Goal: Task Accomplishment & Management: Manage account settings

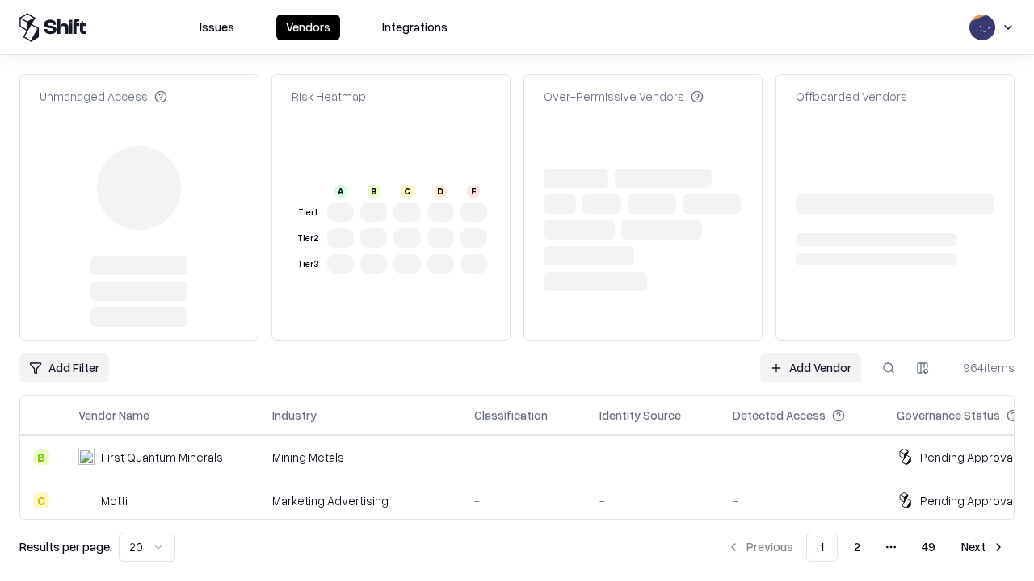
click at [810, 354] on link "Add Vendor" at bounding box center [810, 368] width 101 height 29
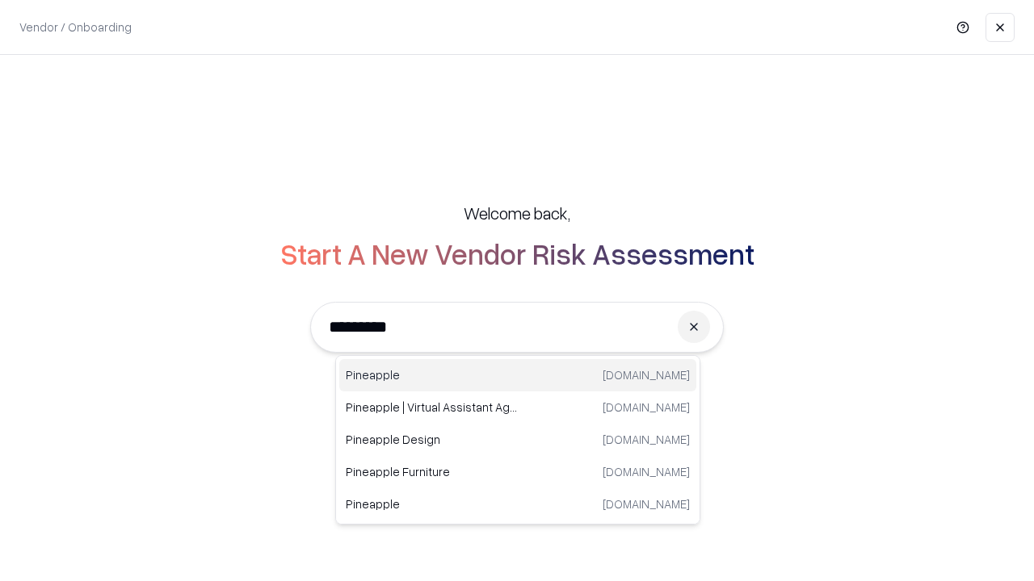
click at [518, 376] on div "Pineapple [DOMAIN_NAME]" at bounding box center [517, 375] width 357 height 32
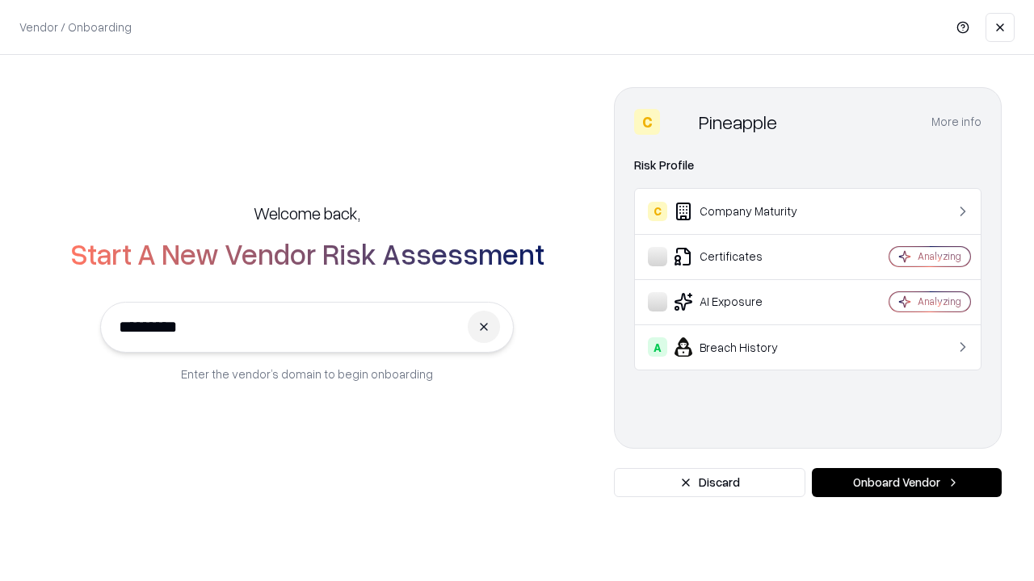
type input "*********"
click at [906, 483] on button "Onboard Vendor" at bounding box center [907, 482] width 190 height 29
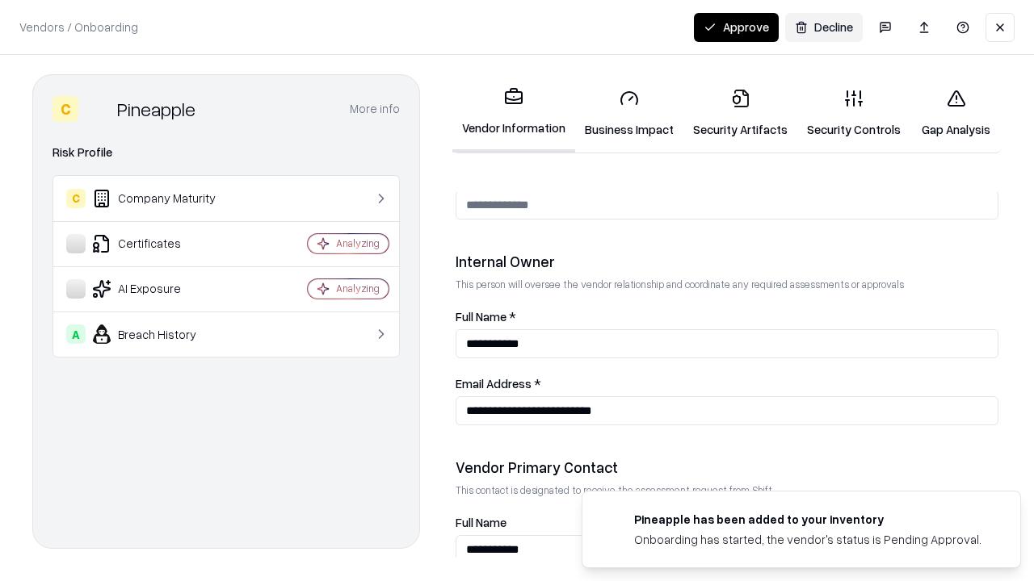
scroll to position [837, 0]
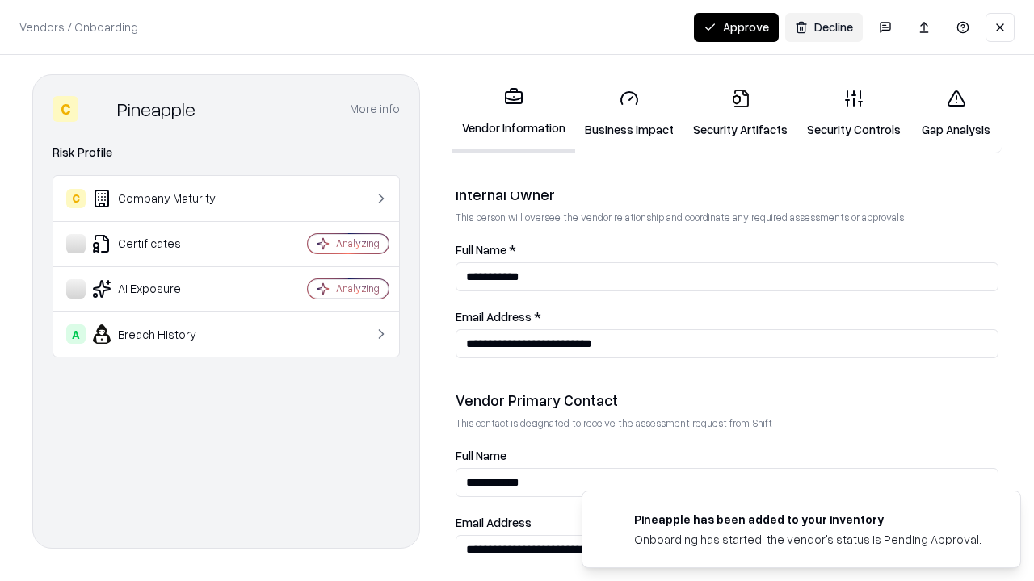
click at [629, 113] on link "Business Impact" at bounding box center [629, 113] width 108 height 75
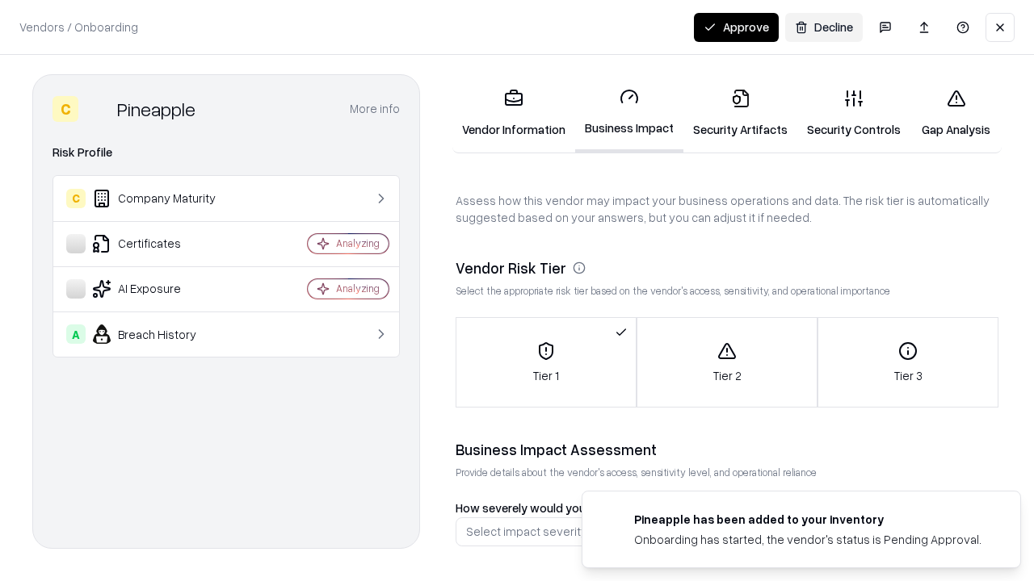
click at [740, 113] on link "Security Artifacts" at bounding box center [740, 113] width 114 height 75
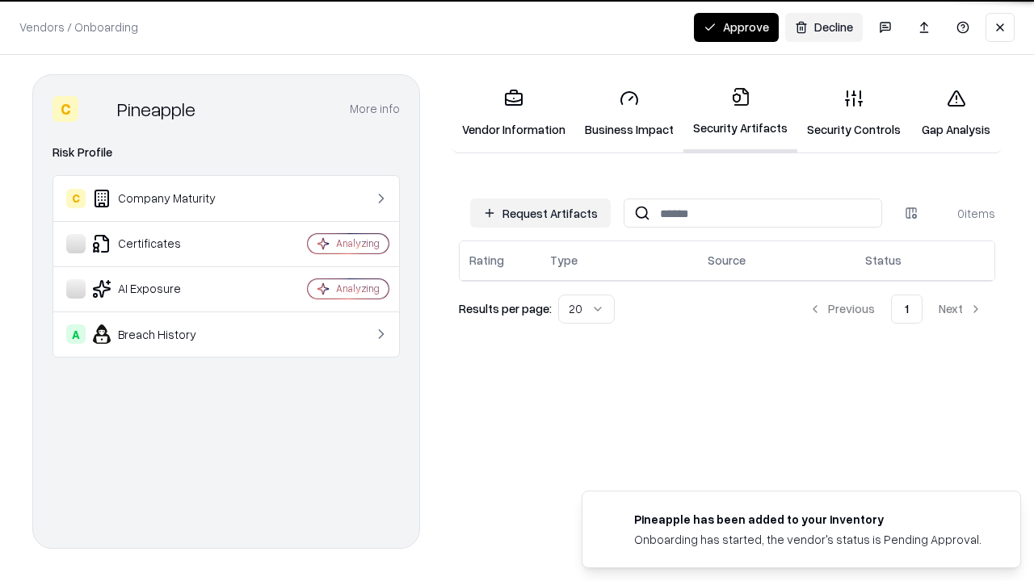
click at [540, 213] on button "Request Artifacts" at bounding box center [540, 213] width 141 height 29
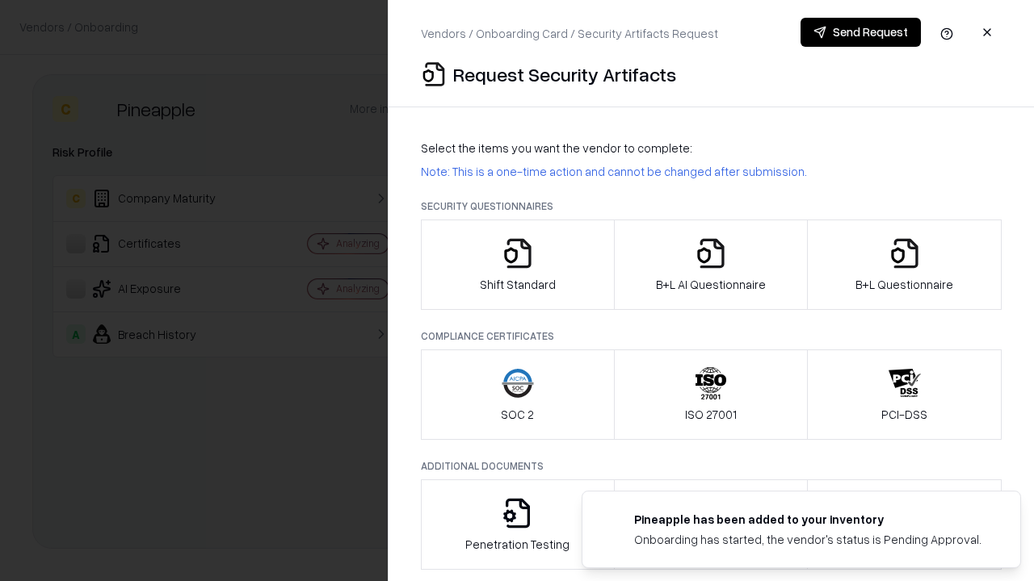
click at [517, 265] on icon "button" at bounding box center [518, 253] width 32 height 32
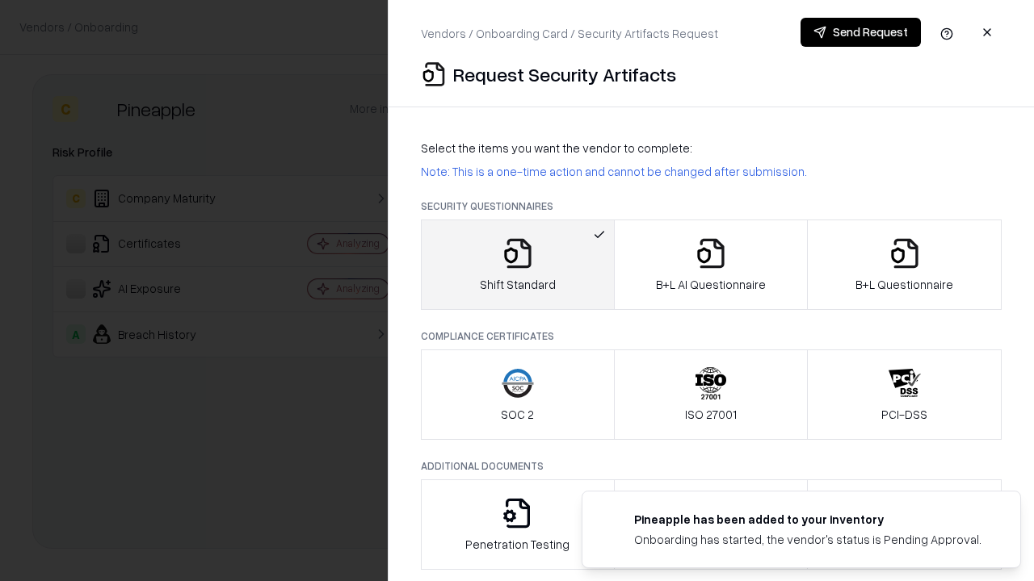
click at [860, 32] on button "Send Request" at bounding box center [860, 32] width 120 height 29
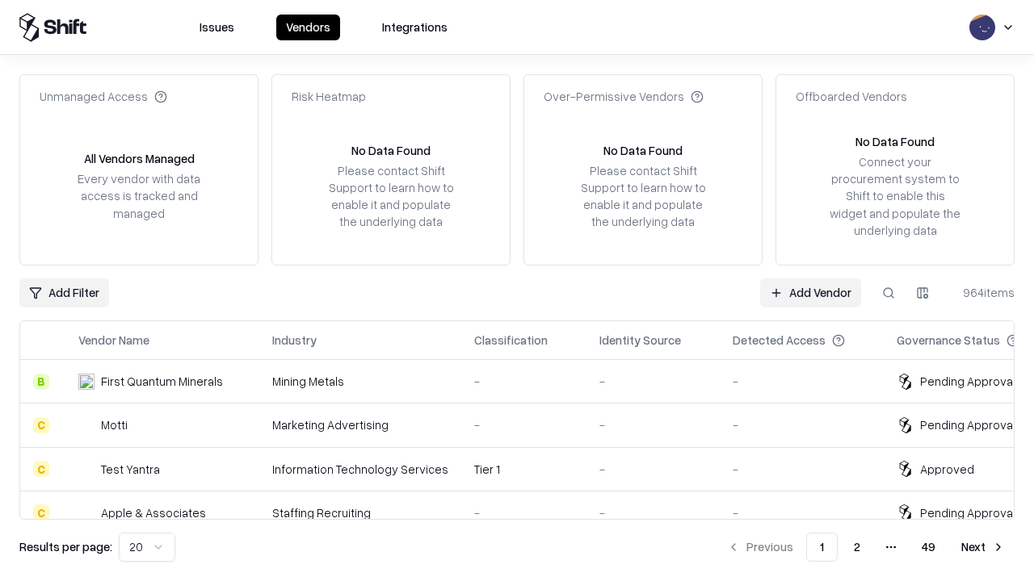
click at [888, 292] on button at bounding box center [888, 293] width 29 height 29
type input "*********"
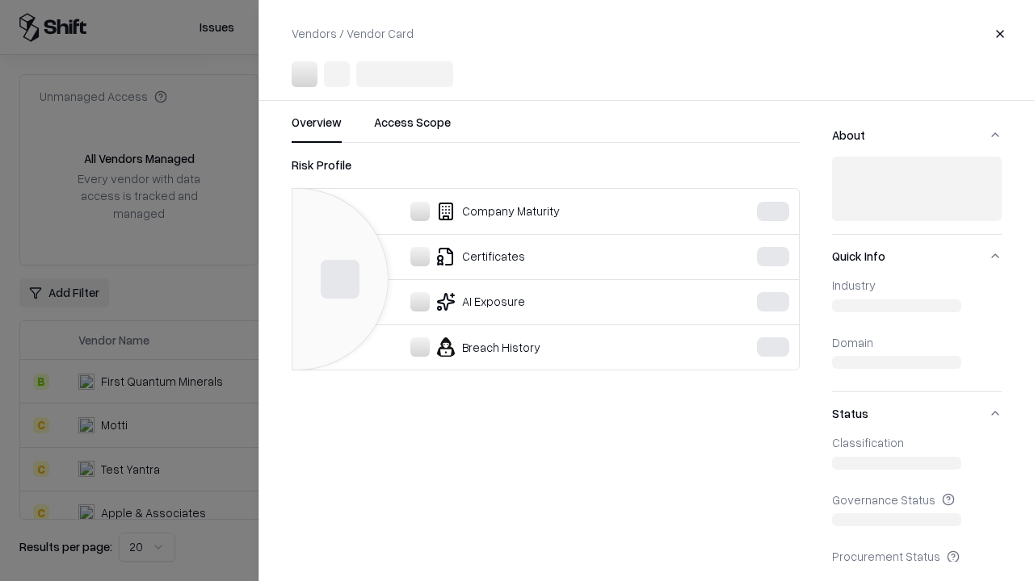
scroll to position [180, 0]
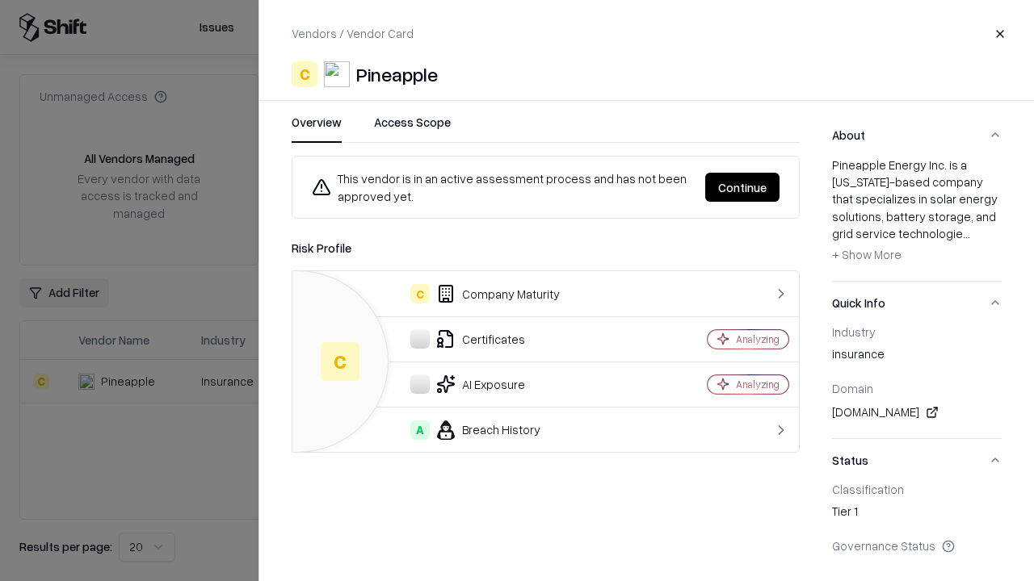
click at [742, 187] on button "Continue" at bounding box center [742, 187] width 74 height 29
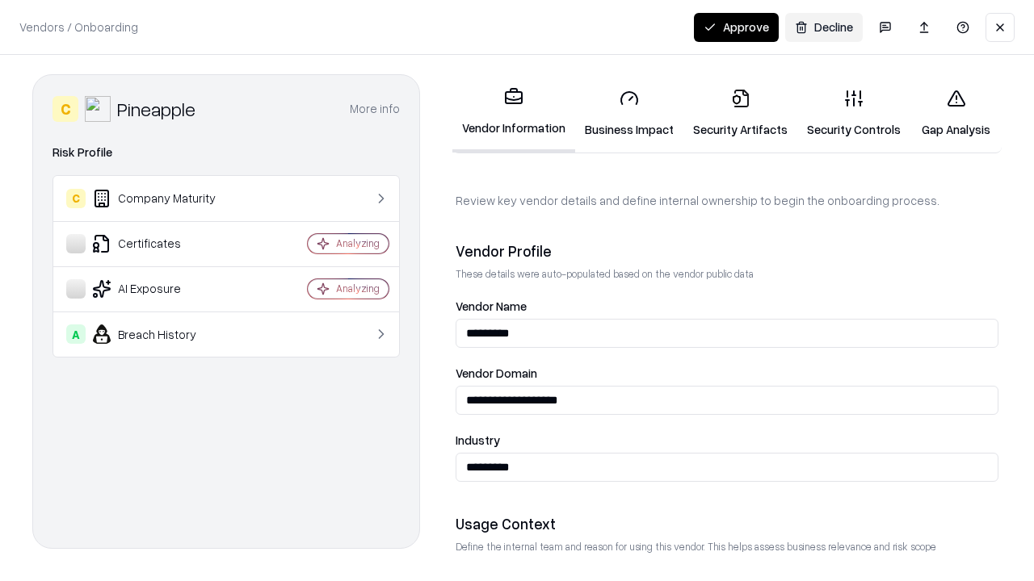
click at [740, 113] on link "Security Artifacts" at bounding box center [740, 113] width 114 height 75
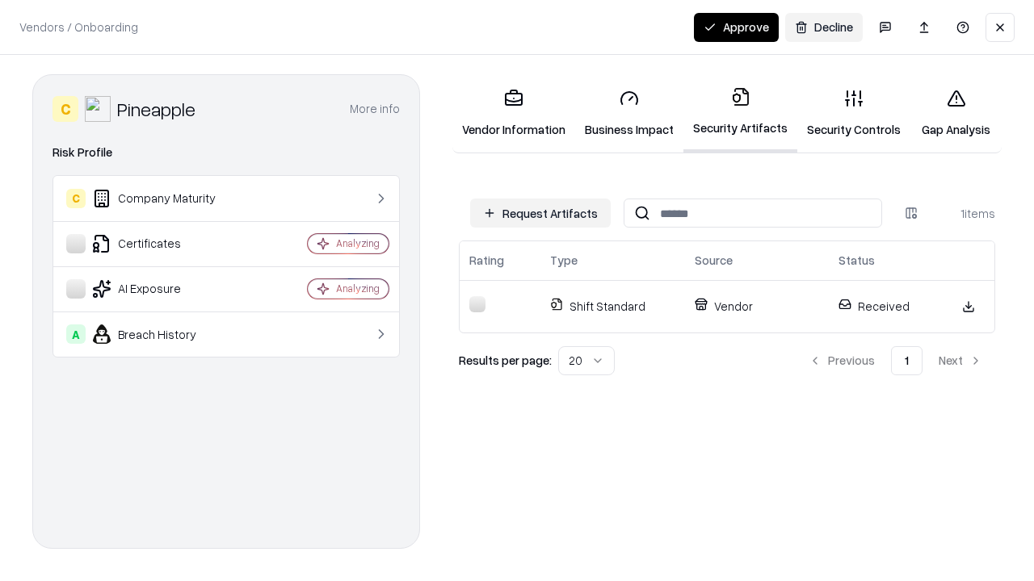
click at [736, 27] on button "Approve" at bounding box center [736, 27] width 85 height 29
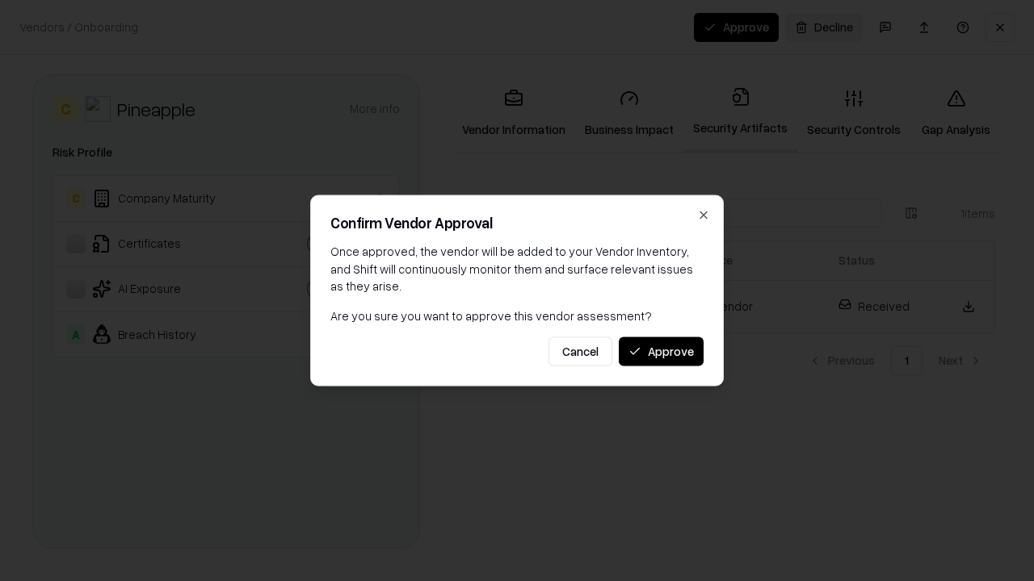
click at [661, 351] on button "Approve" at bounding box center [661, 351] width 85 height 29
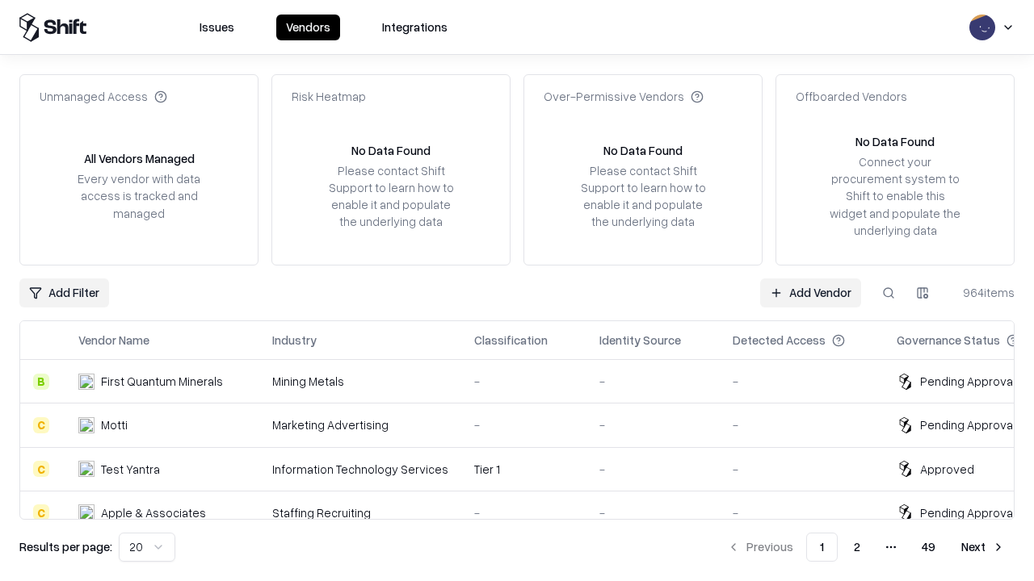
type input "*********"
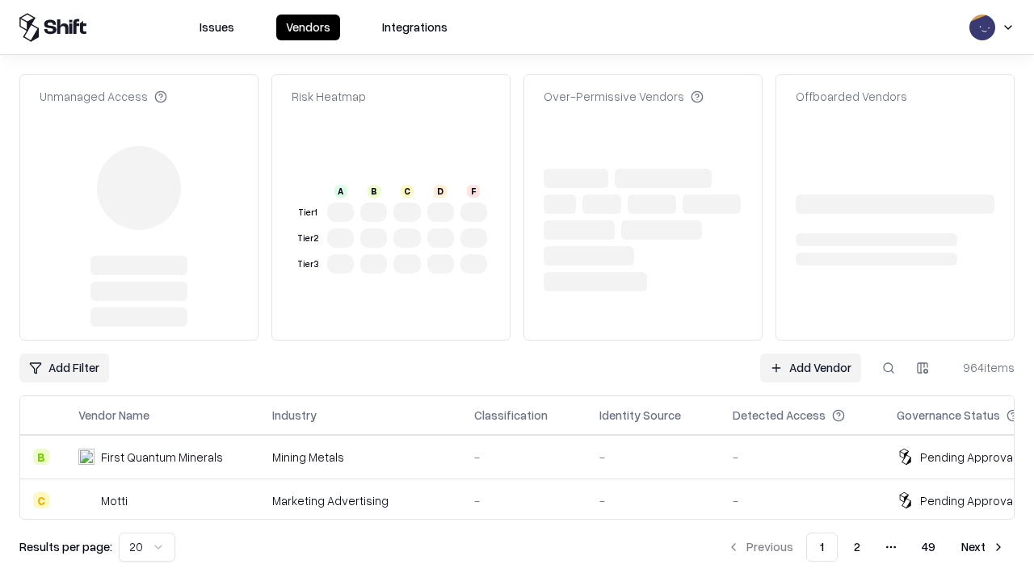
click at [810, 354] on link "Add Vendor" at bounding box center [810, 368] width 101 height 29
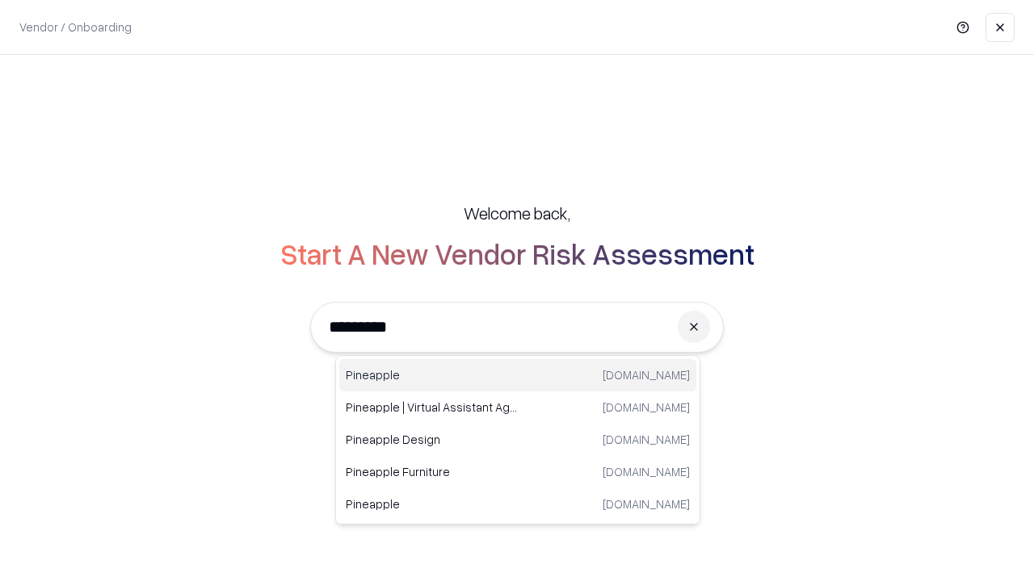
click at [518, 376] on div "Pineapple [DOMAIN_NAME]" at bounding box center [517, 375] width 357 height 32
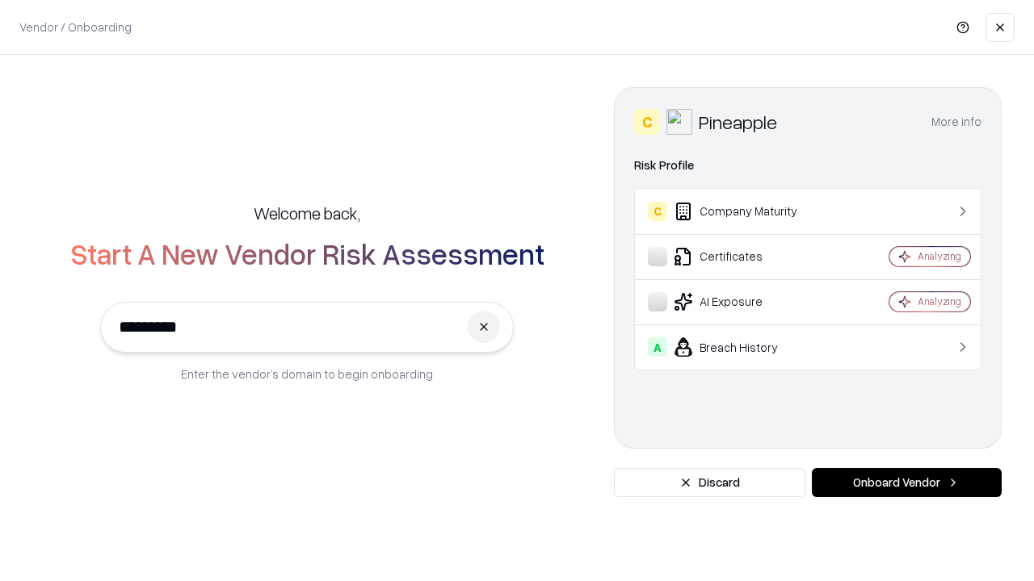
type input "*********"
click at [906, 483] on button "Onboard Vendor" at bounding box center [907, 482] width 190 height 29
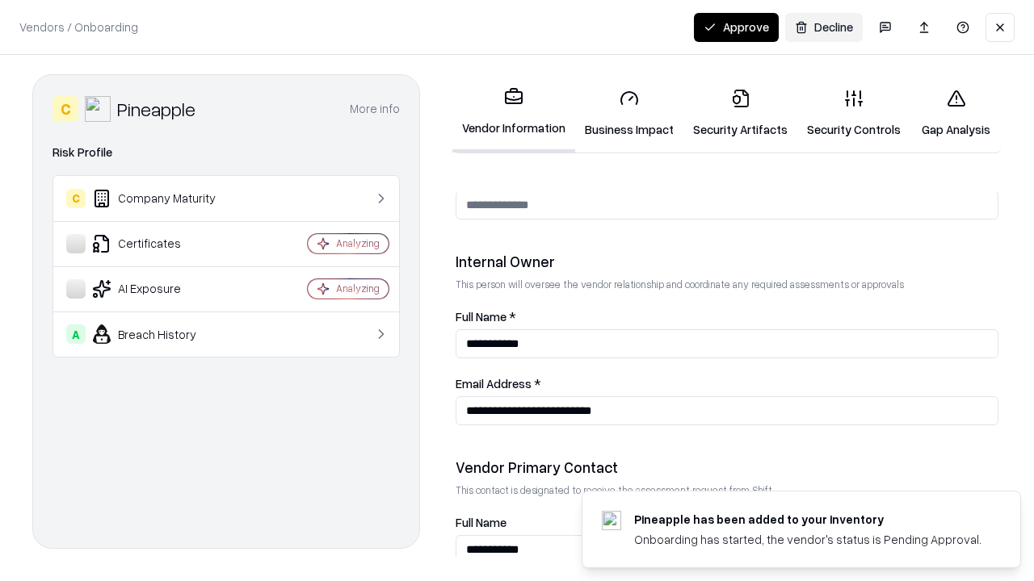
scroll to position [837, 0]
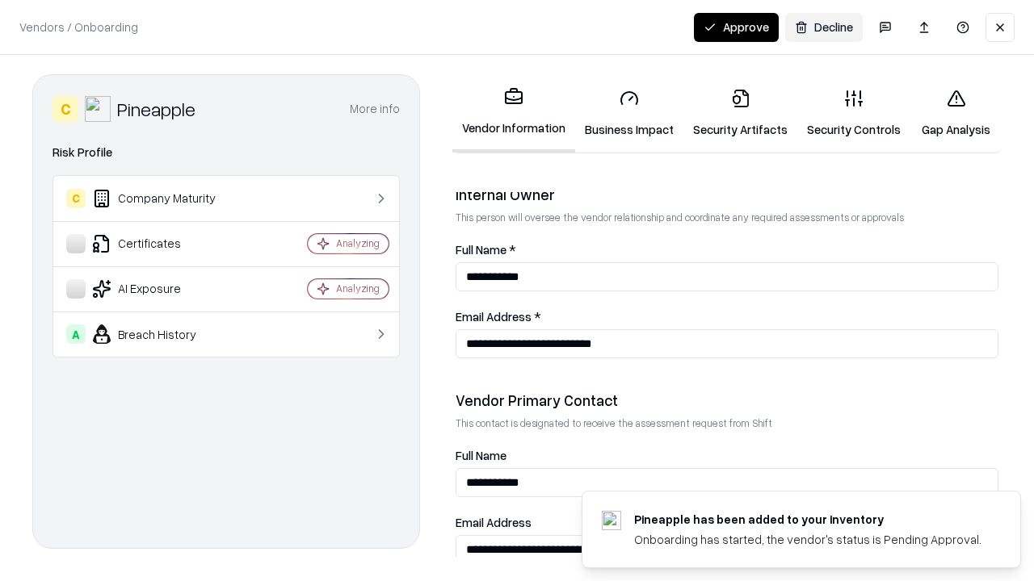
click at [736, 27] on button "Approve" at bounding box center [736, 27] width 85 height 29
